Goal: Book appointment/travel/reservation

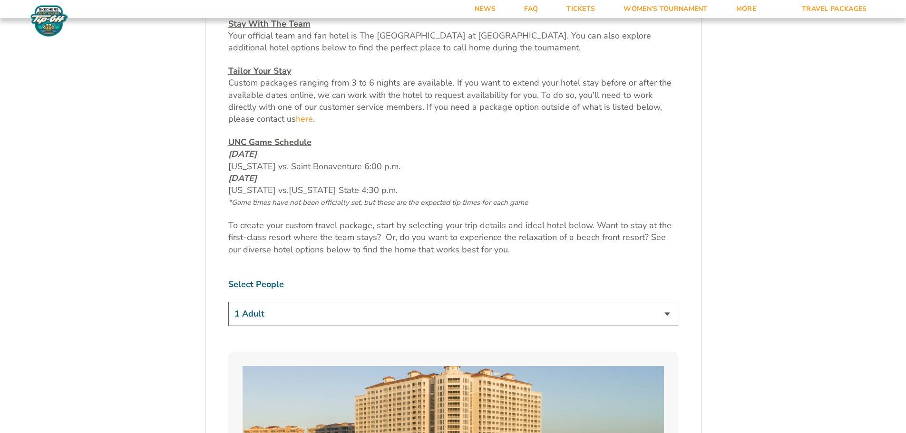
scroll to position [434, 0]
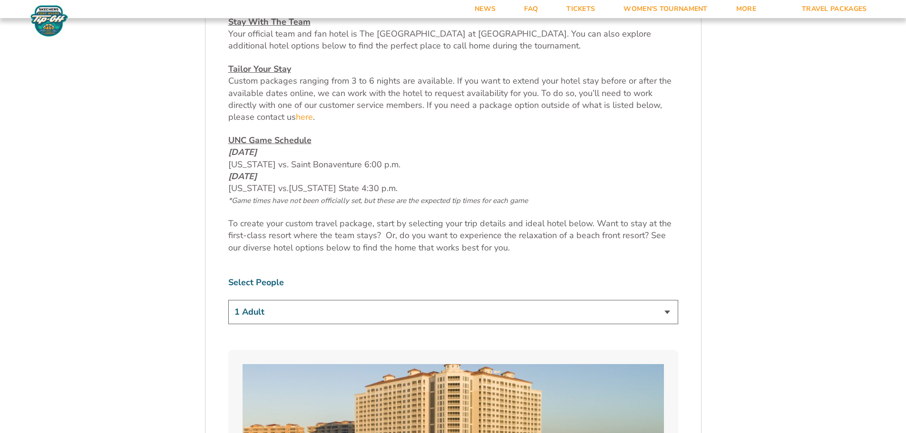
click at [666, 310] on select "1 Adult 2 Adults 3 Adults 4 Adults 2 Adults + 1 Child 2 Adults + 2 Children 2 A…" at bounding box center [453, 312] width 450 height 24
select select "2 Adults + 2 Children"
click at [228, 300] on select "1 Adult 2 Adults 3 Adults 4 Adults 2 Adults + 1 Child 2 Adults + 2 Children 2 A…" at bounding box center [453, 312] width 450 height 24
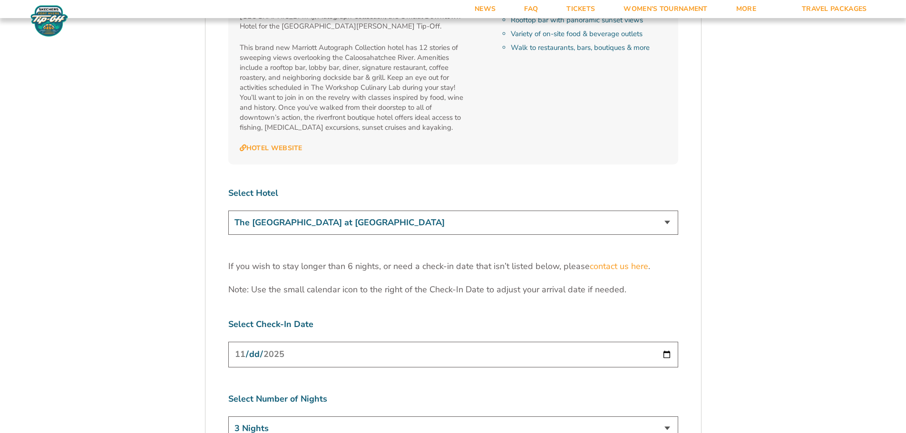
scroll to position [2841, 0]
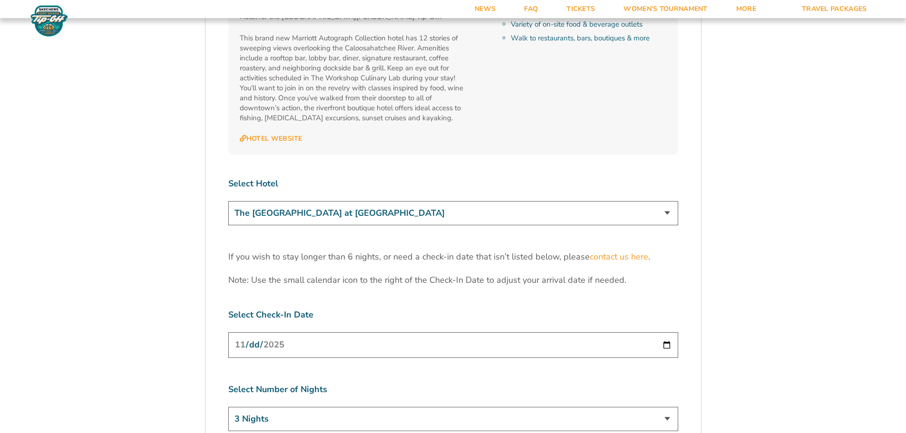
click at [666, 332] on input "[DATE]" at bounding box center [453, 344] width 450 height 25
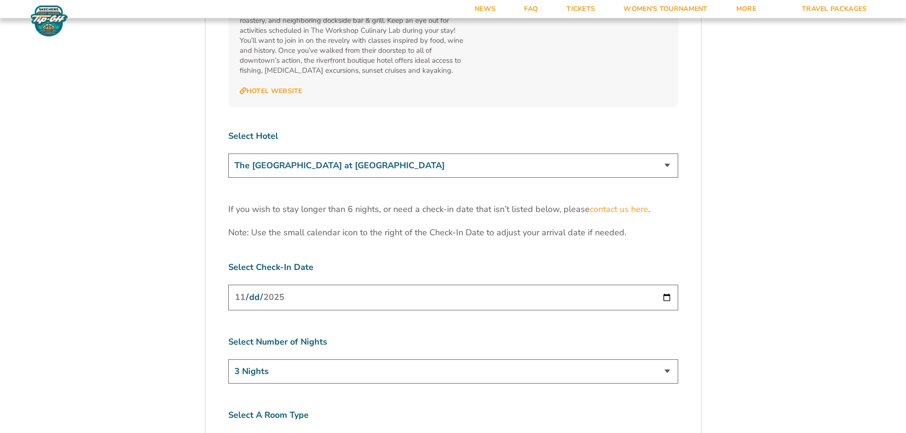
scroll to position [2891, 0]
click at [666, 357] on select "3 Nights 4 Nights 5 Nights 6 Nights" at bounding box center [453, 369] width 450 height 24
click at [664, 282] on input "[DATE]" at bounding box center [453, 294] width 450 height 25
click at [657, 357] on select "3 Nights 4 Nights 5 Nights 6 Nights" at bounding box center [453, 369] width 450 height 24
select select "5 Nights"
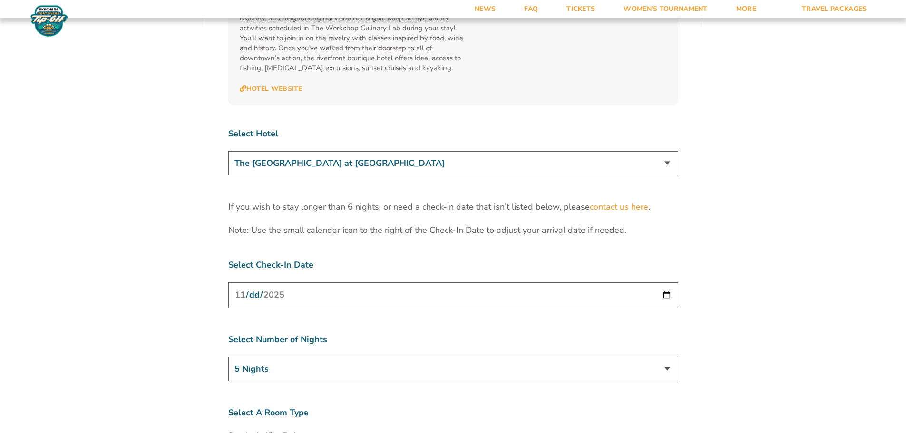
click at [228, 357] on select "3 Nights 4 Nights 5 Nights 6 Nights" at bounding box center [453, 369] width 450 height 24
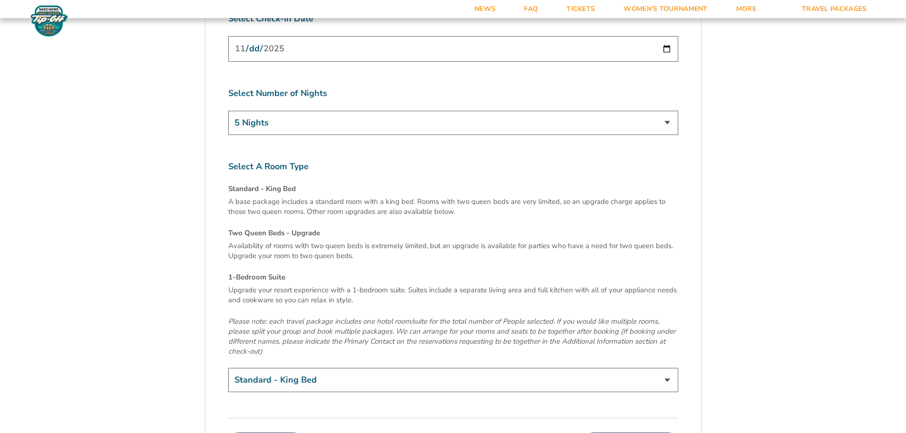
scroll to position [3138, 0]
click at [373, 367] on select "Standard - King Bed Two Queen Beds - Upgrade (+$15 per night) 1-Bedroom Suite (…" at bounding box center [453, 379] width 450 height 24
select select "Two Queen Beds - Upgrade"
click at [228, 367] on select "Standard - King Bed Two Queen Beds - Upgrade (+$15 per night) 1-Bedroom Suite (…" at bounding box center [453, 379] width 450 height 24
click at [641, 432] on button "Continue To Seats" at bounding box center [630, 441] width 94 height 19
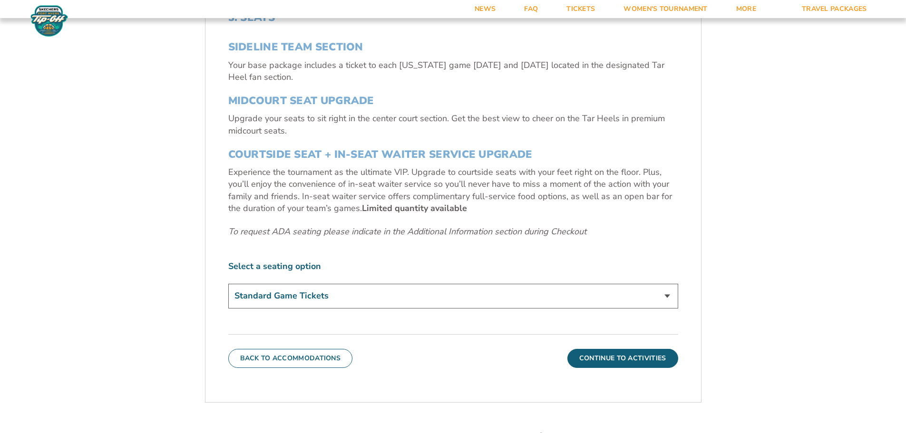
scroll to position [375, 0]
click at [561, 294] on select "Standard Game Tickets Midcourt Seat Upgrade (+$140 per person) Courtside Seat +…" at bounding box center [453, 295] width 450 height 24
click at [656, 360] on button "Continue To Activities" at bounding box center [622, 357] width 111 height 19
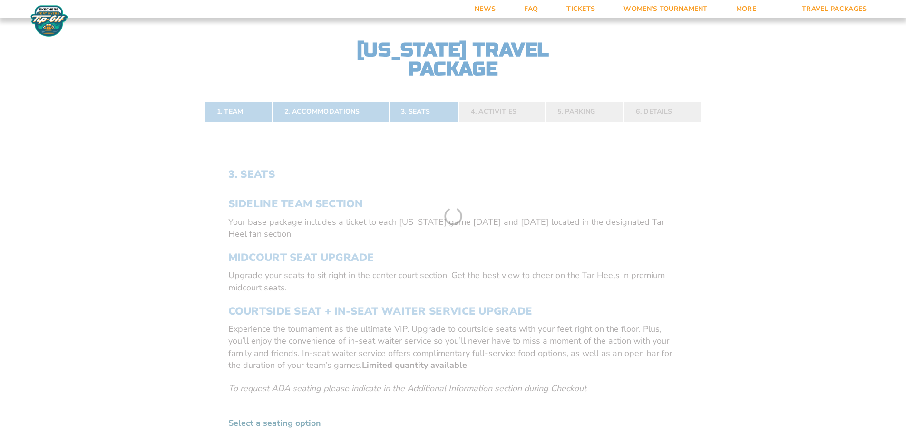
scroll to position [205, 0]
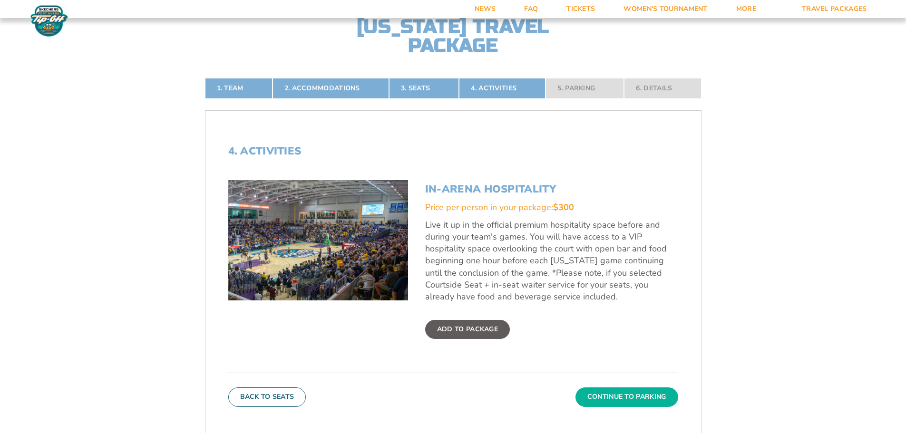
click at [625, 400] on button "Continue To Parking" at bounding box center [626, 396] width 103 height 19
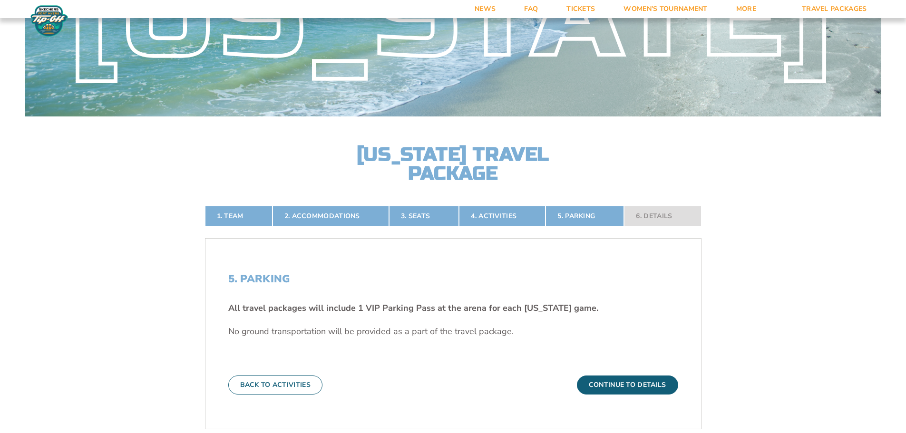
scroll to position [109, 0]
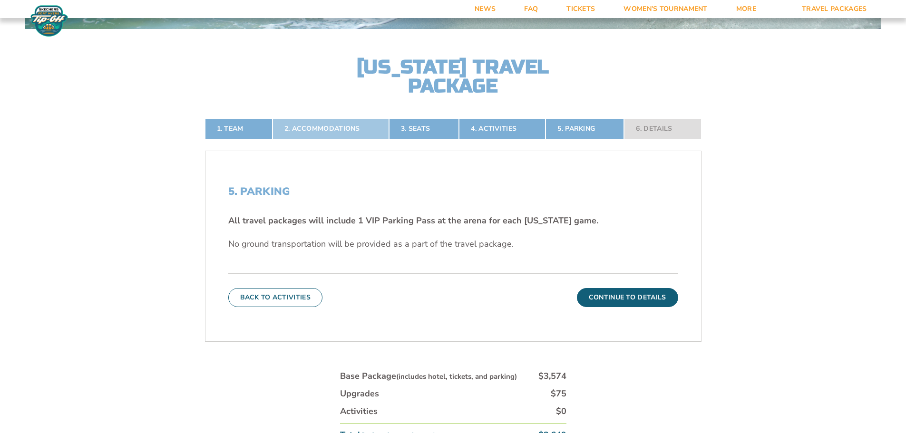
click at [316, 136] on link "2. Accommodations" at bounding box center [330, 128] width 116 height 21
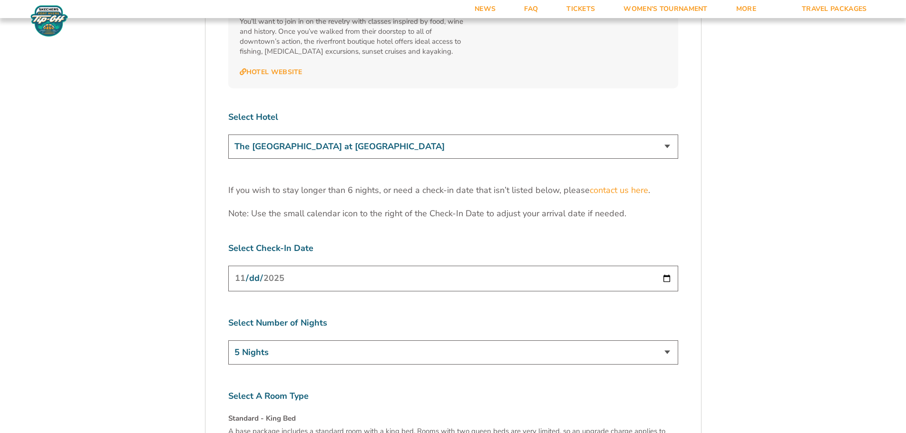
scroll to position [2925, 0]
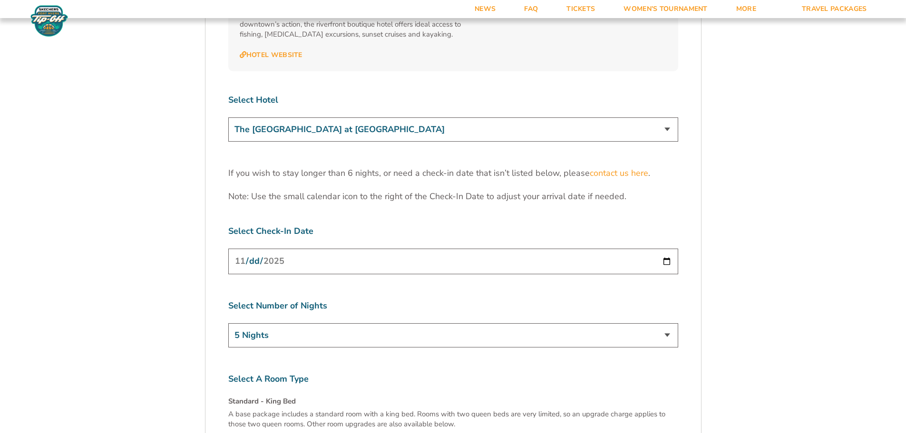
click at [341, 117] on select "The [GEOGRAPHIC_DATA] at [GEOGRAPHIC_DATA] [GEOGRAPHIC_DATA] [GEOGRAPHIC_DATA],…" at bounding box center [453, 129] width 450 height 24
click at [228, 117] on select "The [GEOGRAPHIC_DATA] at [GEOGRAPHIC_DATA] [GEOGRAPHIC_DATA] [GEOGRAPHIC_DATA],…" at bounding box center [453, 129] width 450 height 24
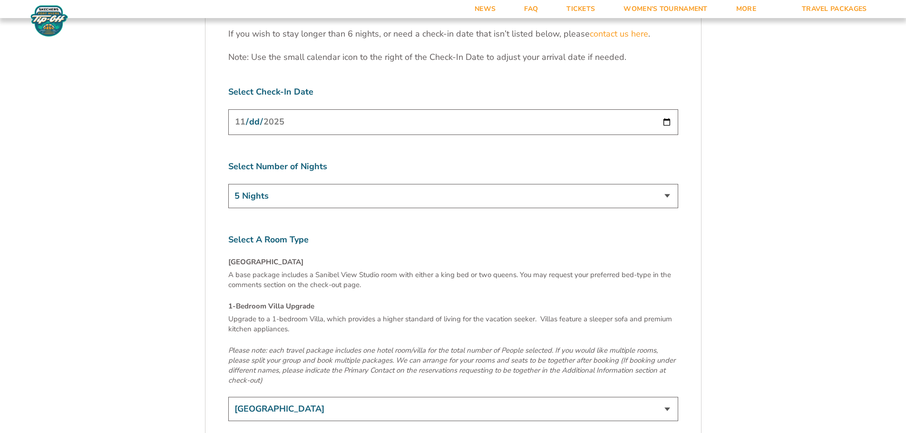
scroll to position [3110, 0]
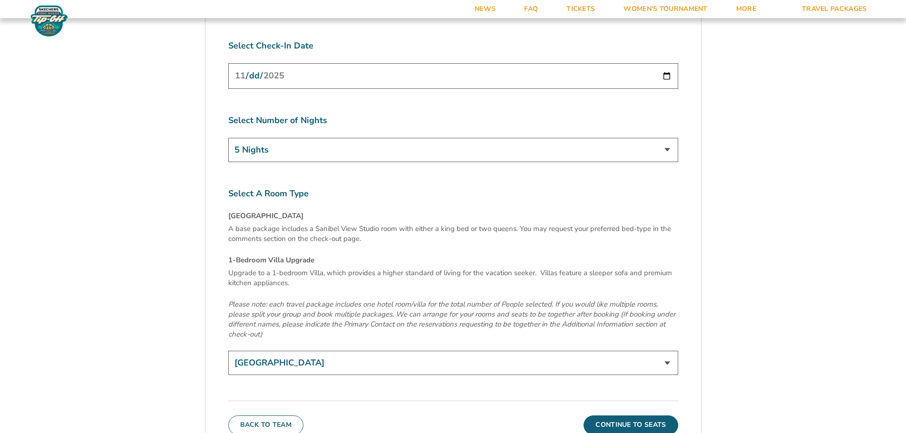
click at [445, 351] on select "[GEOGRAPHIC_DATA] 1-Bedroom Villa Upgrade (+$165 per night)" at bounding box center [453, 363] width 450 height 24
click at [228, 351] on select "[GEOGRAPHIC_DATA] 1-Bedroom Villa Upgrade (+$165 per night)" at bounding box center [453, 363] width 450 height 24
click at [621, 415] on button "Continue To Seats" at bounding box center [630, 424] width 94 height 19
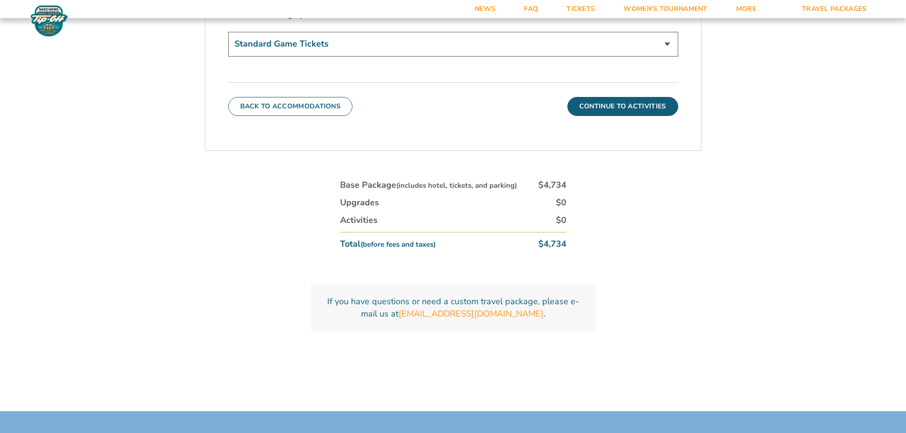
scroll to position [632, 0]
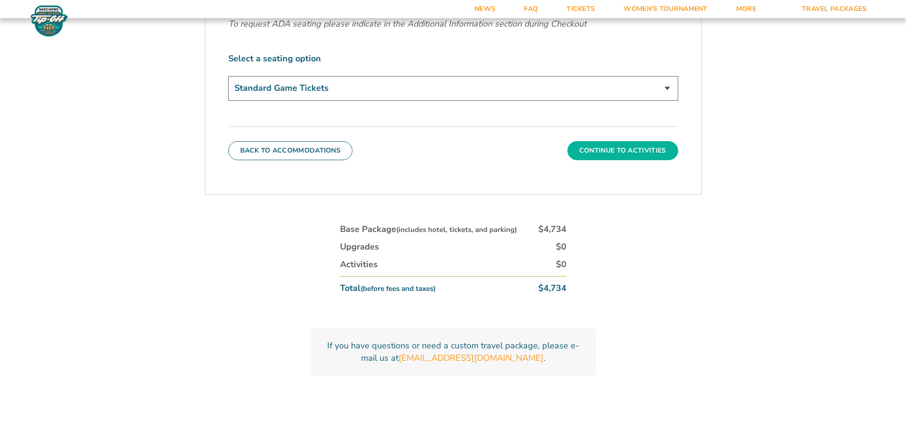
click at [608, 147] on button "Continue To Activities" at bounding box center [622, 150] width 111 height 19
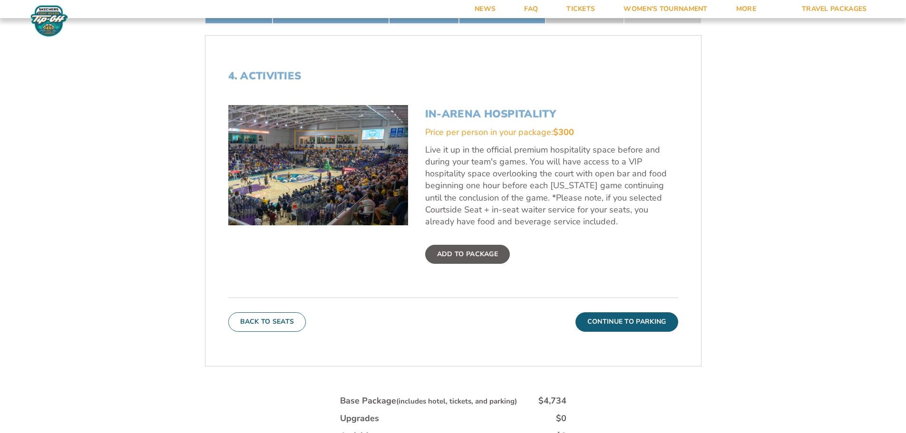
scroll to position [44, 0]
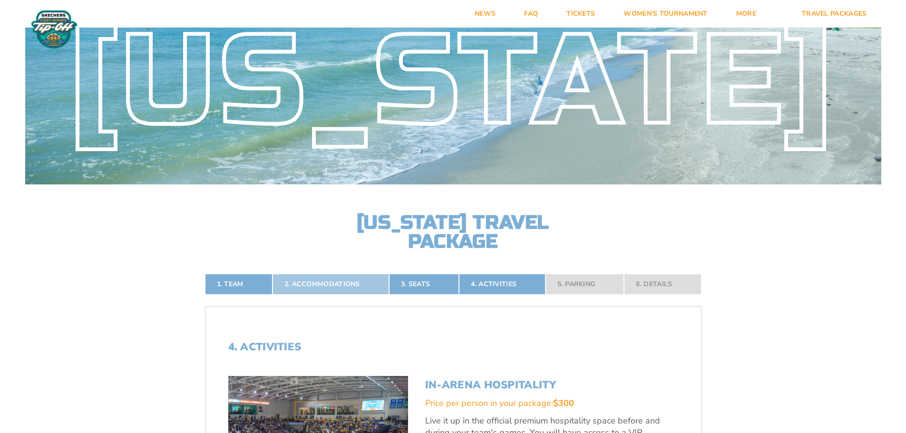
click at [320, 287] on link "2. Accommodations" at bounding box center [330, 284] width 116 height 21
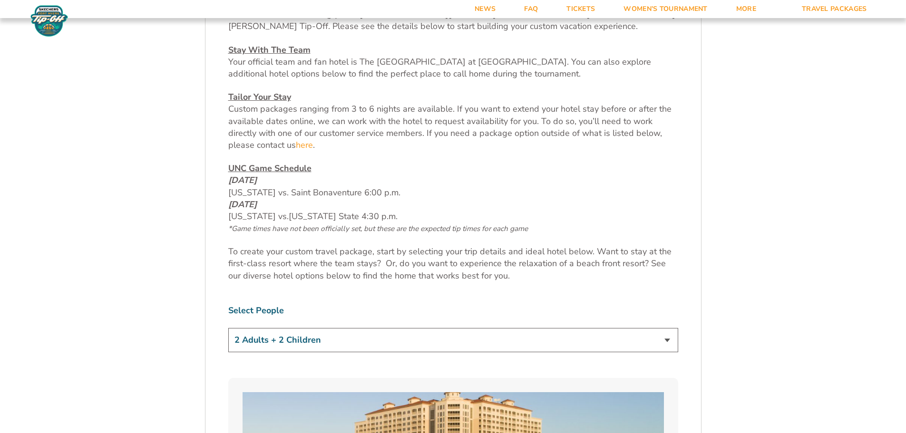
scroll to position [407, 0]
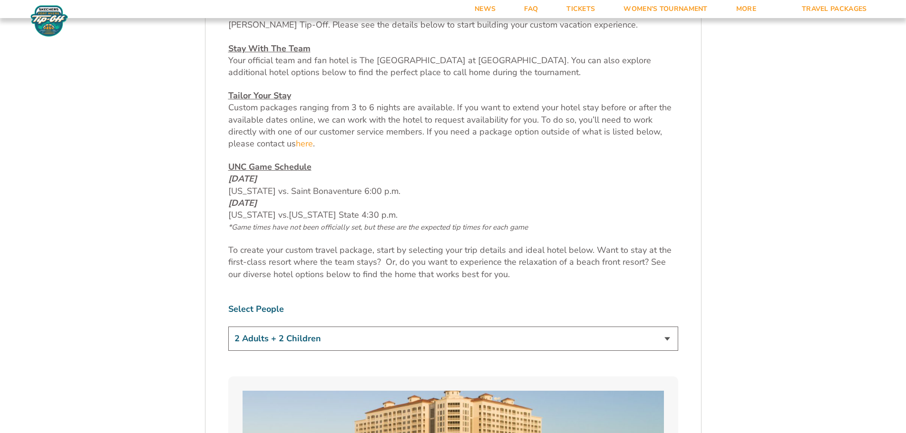
click at [484, 339] on select "1 Adult 2 Adults 3 Adults 4 Adults 2 Adults + 1 Child 2 Adults + 2 Children 2 A…" at bounding box center [453, 339] width 450 height 24
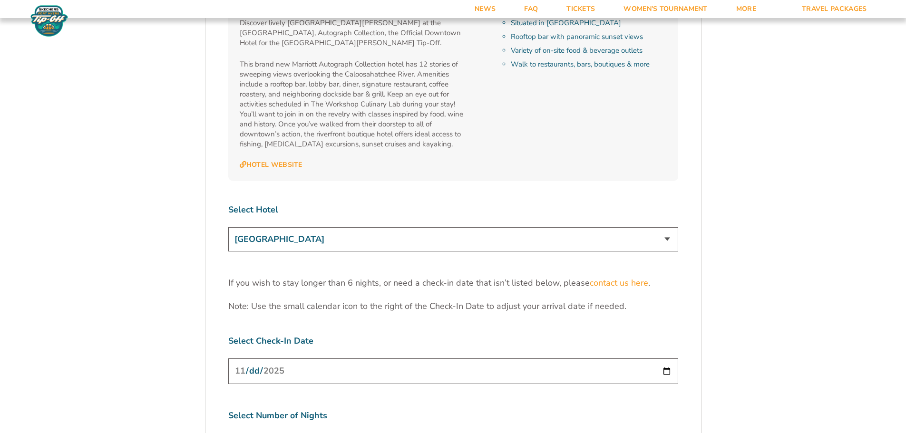
scroll to position [2817, 0]
click at [350, 225] on select "The [GEOGRAPHIC_DATA] at [GEOGRAPHIC_DATA] [GEOGRAPHIC_DATA] [GEOGRAPHIC_DATA],…" at bounding box center [453, 237] width 450 height 24
select select "17486"
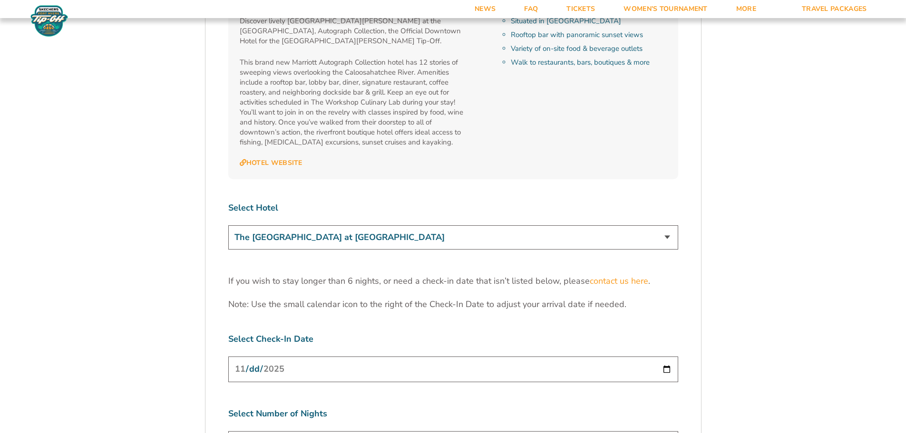
click at [228, 225] on select "The [GEOGRAPHIC_DATA] at [GEOGRAPHIC_DATA] [GEOGRAPHIC_DATA] [GEOGRAPHIC_DATA],…" at bounding box center [453, 237] width 450 height 24
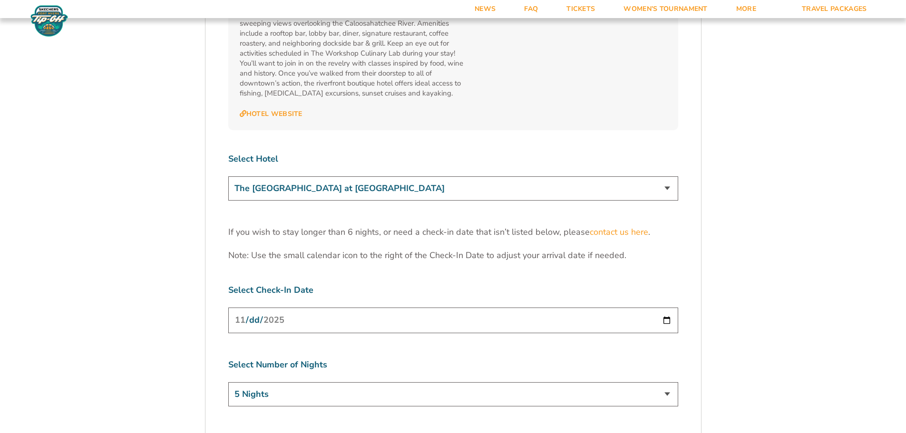
scroll to position [2876, 0]
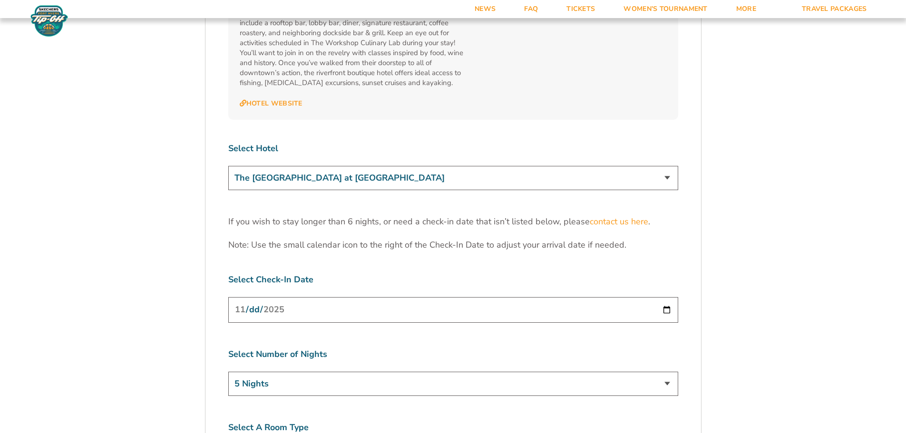
click at [474, 372] on select "3 Nights 4 Nights 5 Nights 6 Nights" at bounding box center [453, 384] width 450 height 24
select select "6 Nights"
click at [228, 372] on select "3 Nights 4 Nights 5 Nights 6 Nights" at bounding box center [453, 384] width 450 height 24
click at [507, 422] on label "Select A Room Type" at bounding box center [453, 428] width 450 height 12
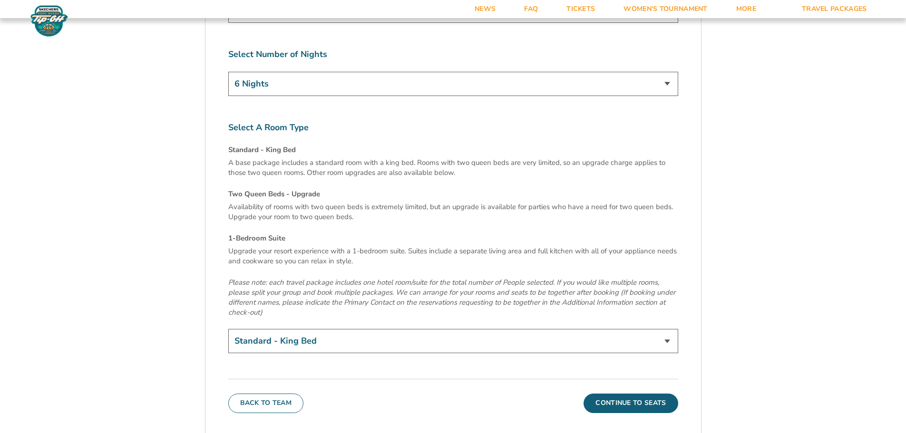
scroll to position [3191, 0]
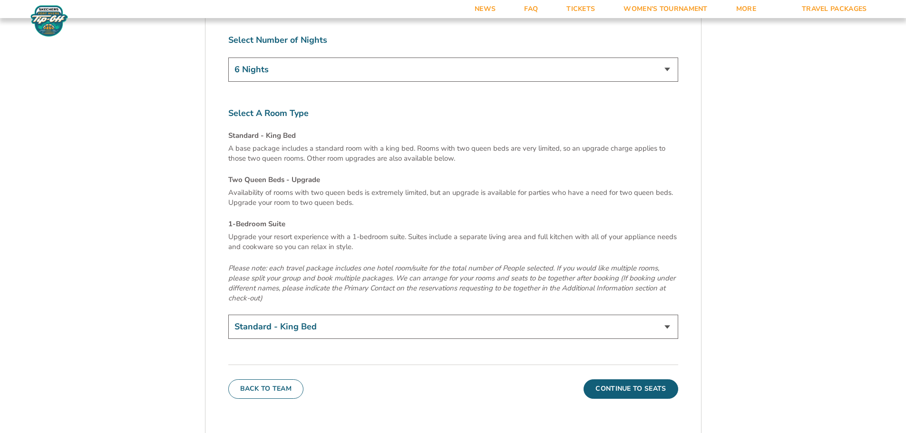
click at [386, 315] on select "Standard - King Bed Two Queen Beds - Upgrade (+$15 per night) 1-Bedroom Suite (…" at bounding box center [453, 327] width 450 height 24
select select "Two Queen Beds - Upgrade"
click at [228, 315] on select "Standard - King Bed Two Queen Beds - Upgrade (+$15 per night) 1-Bedroom Suite (…" at bounding box center [453, 327] width 450 height 24
click at [629, 379] on button "Continue To Seats" at bounding box center [630, 388] width 94 height 19
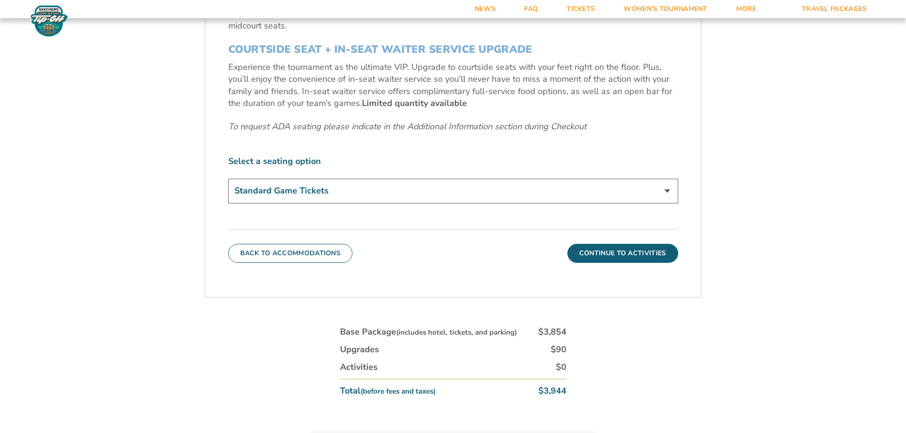
scroll to position [555, 0]
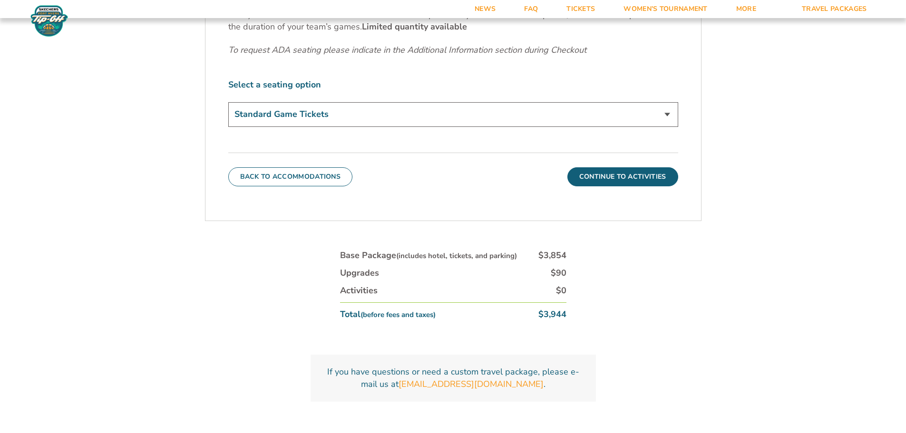
click at [539, 115] on select "Standard Game Tickets Midcourt Seat Upgrade (+$140 per person) Courtside Seat +…" at bounding box center [453, 114] width 450 height 24
click at [228, 102] on select "Standard Game Tickets Midcourt Seat Upgrade (+$140 per person) Courtside Seat +…" at bounding box center [453, 114] width 450 height 24
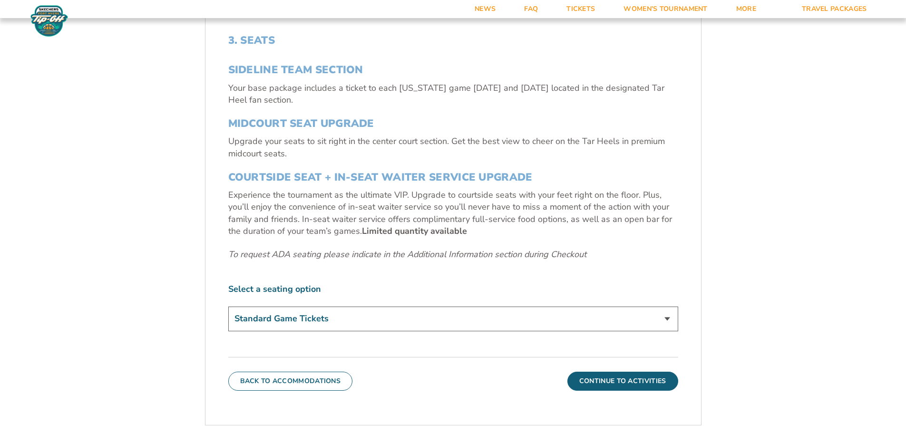
scroll to position [351, 0]
click at [597, 378] on button "Continue To Activities" at bounding box center [622, 380] width 111 height 19
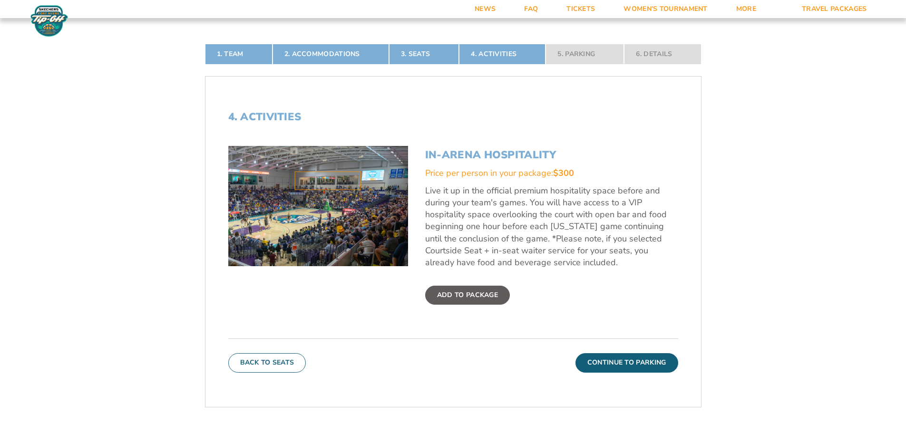
scroll to position [0, 0]
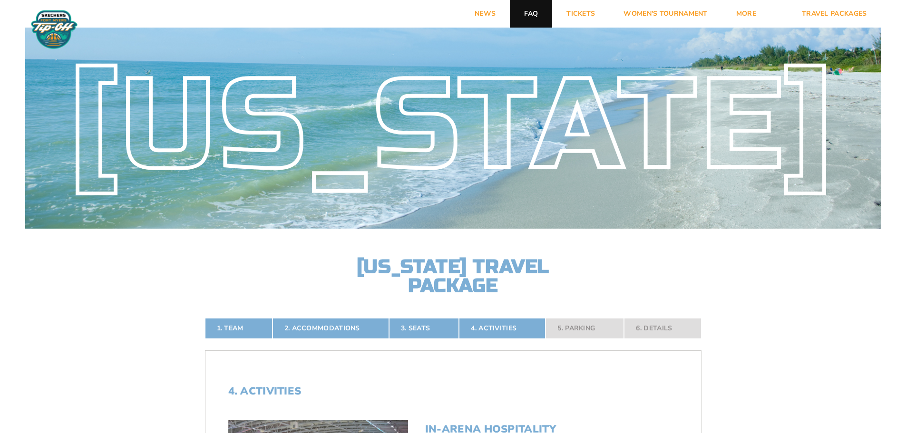
click at [525, 18] on link "FAQ" at bounding box center [531, 14] width 42 height 28
